Goal: Obtain resource: Obtain resource

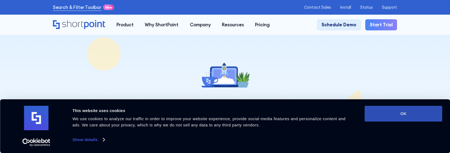
click at [426, 114] on button "OK" at bounding box center [404, 114] width 78 height 16
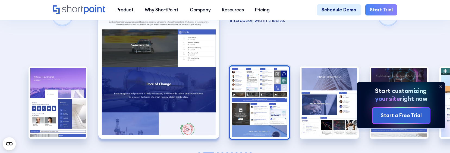
scroll to position [869, 0]
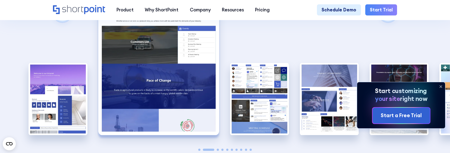
click at [441, 86] on icon at bounding box center [441, 87] width 2 height 2
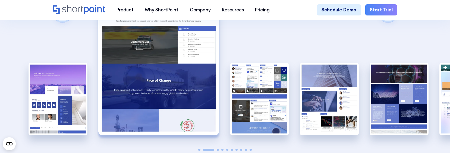
click at [219, 149] on span "Go to slide 3" at bounding box center [218, 150] width 2 height 2
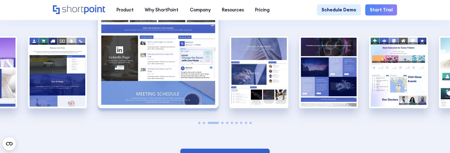
scroll to position [896, 0]
click at [228, 122] on div at bounding box center [225, 123] width 59 height 2
click at [236, 122] on span "Go to slide 7" at bounding box center [237, 123] width 2 height 2
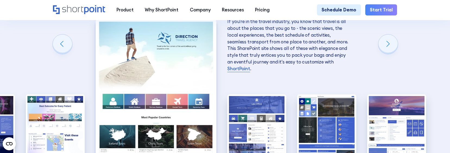
scroll to position [869, 0]
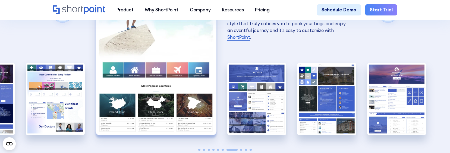
click at [241, 149] on span "Go to slide 8" at bounding box center [241, 150] width 2 height 2
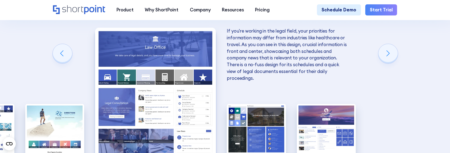
scroll to position [815, 0]
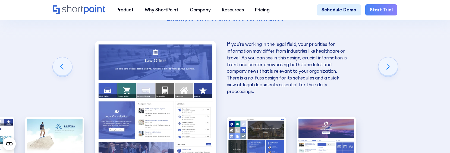
click at [159, 96] on img "8 / 10" at bounding box center [155, 115] width 121 height 149
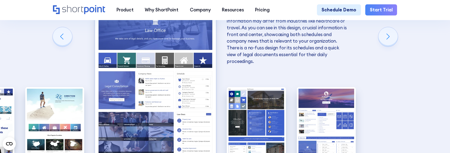
scroll to position [842, 0]
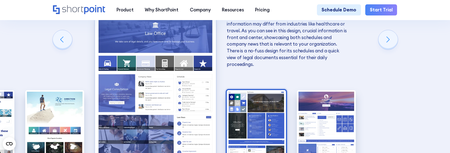
click at [261, 110] on img "9 / 10" at bounding box center [256, 126] width 59 height 73
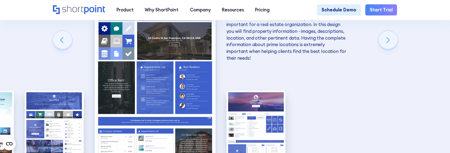
scroll to position [896, 0]
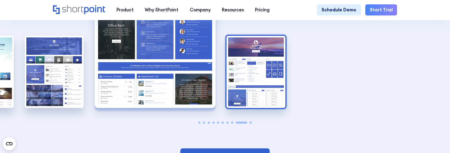
click at [263, 84] on img "10 / 10" at bounding box center [256, 72] width 59 height 73
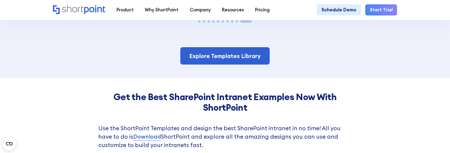
scroll to position [1005, 0]
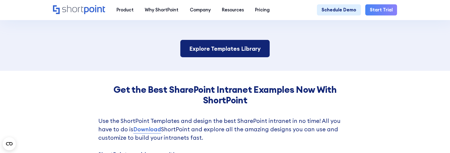
click at [225, 40] on link "Explore Templates Library" at bounding box center [224, 48] width 89 height 17
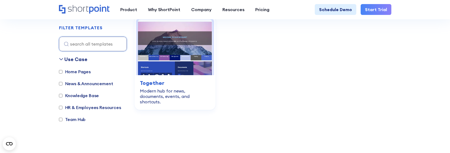
click at [73, 68] on label "Home Pages" at bounding box center [75, 71] width 32 height 7
click at [62, 70] on input "Home Pages" at bounding box center [61, 72] width 4 height 4
checkbox input "true"
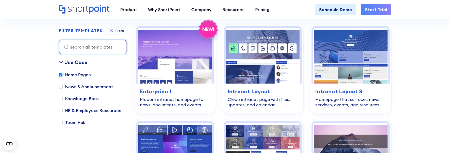
scroll to position [162, 0]
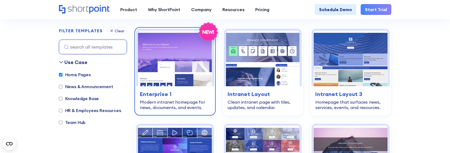
click at [186, 106] on div "Modern intranet homepage for news, documents, and events." at bounding box center [175, 104] width 70 height 11
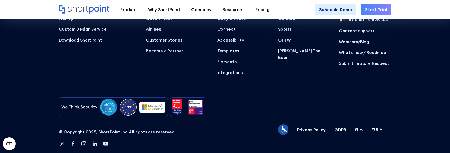
scroll to position [1740, 0]
